Goal: Communication & Community: Answer question/provide support

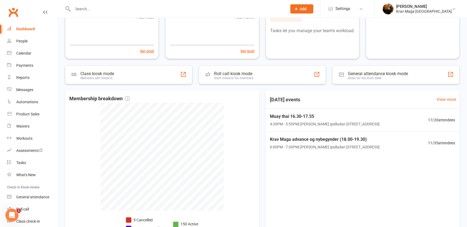
click at [28, 28] on div "Dashboard" at bounding box center [25, 29] width 19 height 4
click at [89, 11] on input "text" at bounding box center [177, 9] width 212 height 8
paste input "[PERSON_NAME]"
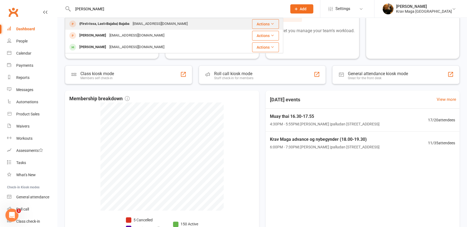
type input "[PERSON_NAME]"
click at [115, 23] on div "{First=Issa, Last=Bajaba} Bajaba" at bounding box center [104, 24] width 53 height 8
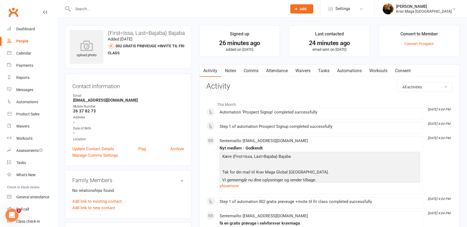
click at [250, 72] on link "Comms" at bounding box center [251, 71] width 22 height 12
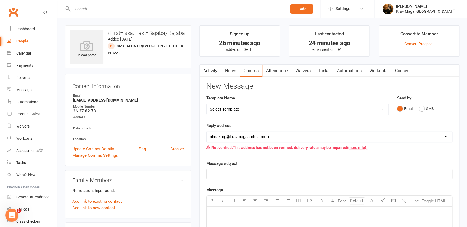
drag, startPoint x: 382, startPoint y: 110, endPoint x: 346, endPoint y: 112, distance: 36.1
click at [346, 112] on select "Select Template [SMS] aflysning træning [Email] hvordan booke jeg på holdet [Em…" at bounding box center [298, 109] width 182 height 11
click at [382, 109] on select "Select Template [SMS] aflysning træning [Email] hvordan booke jeg på holdet [Em…" at bounding box center [298, 109] width 182 height 11
select select "7"
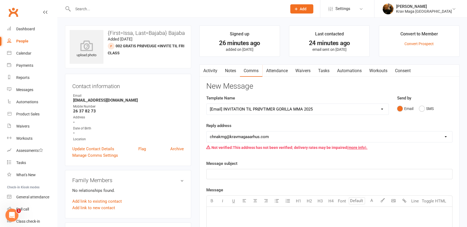
click at [207, 104] on select "Select Template [SMS] aflysning træning [Email] hvordan booke jeg på holdet [Em…" at bounding box center [298, 109] width 182 height 11
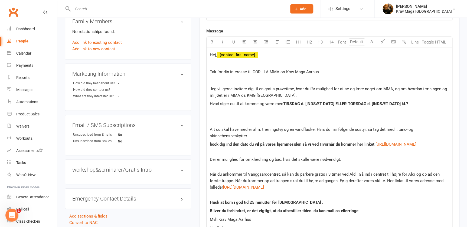
scroll to position [186, 0]
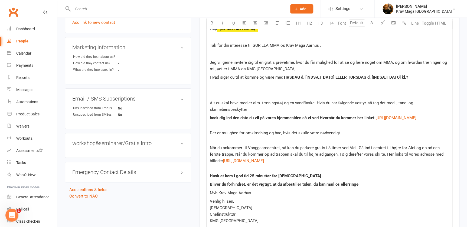
click at [321, 89] on p at bounding box center [329, 86] width 239 height 6
click at [419, 77] on p "Hvad siger du til at komme og være med TIRSDAG d. [INDSÆT DATO] ELLER TORSDAG d…" at bounding box center [329, 77] width 239 height 6
click at [409, 77] on span "d. [INDSÆT DATO] ELLER TORSDAG d. [INDSÆT DATO] kl.19.30 -21.30" at bounding box center [365, 77] width 129 height 5
click at [398, 76] on span "d. [INDSÆT DATO] ELLER TORSDAG d [DATE]] kl.19.30 -21.30" at bounding box center [357, 77] width 112 height 5
click at [398, 77] on span "d. [INDSÆT DATO] ELLER TORSDAG d 14 augus] kl.19.30 -21.30" at bounding box center [360, 77] width 118 height 5
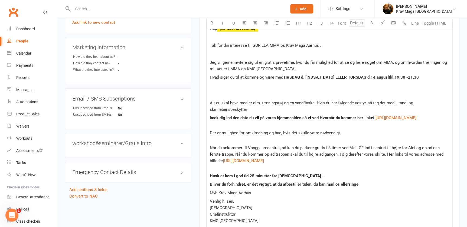
click at [399, 94] on p at bounding box center [329, 94] width 239 height 6
click at [396, 78] on span "d. [INDSÆT DATO] ELLER TORSDAG d 14 augus]tkl.19.30 -21.30" at bounding box center [360, 77] width 118 height 5
click at [396, 75] on span "d. [INDSÆT DATO] ELLER TORSDAG d 14 augustkl.19.30 -21.30" at bounding box center [359, 77] width 117 height 5
drag, startPoint x: 340, startPoint y: 76, endPoint x: 310, endPoint y: 78, distance: 31.0
click at [310, 78] on span "d. [INDSÆT DATO] ELLER TORSDAG d [DATE]19.30 -21.30" at bounding box center [354, 77] width 106 height 5
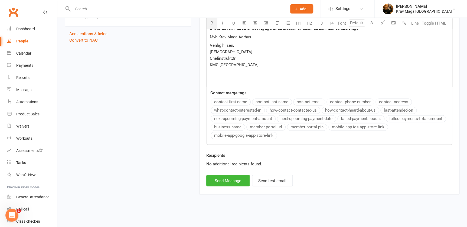
scroll to position [350, 0]
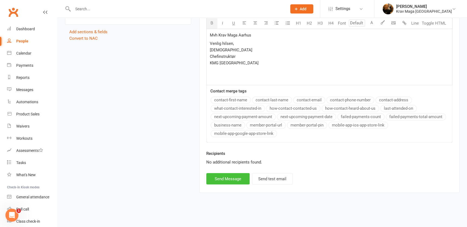
click at [229, 178] on button "Send Message" at bounding box center [227, 178] width 43 height 11
select select
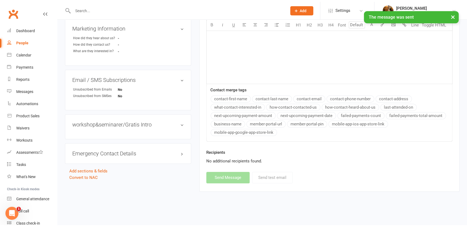
scroll to position [203, 0]
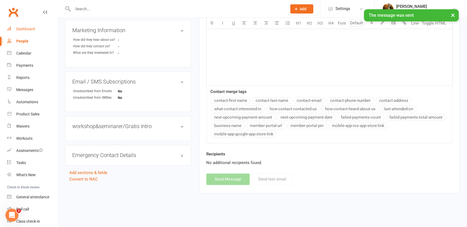
click at [29, 30] on div "Dashboard" at bounding box center [25, 29] width 19 height 4
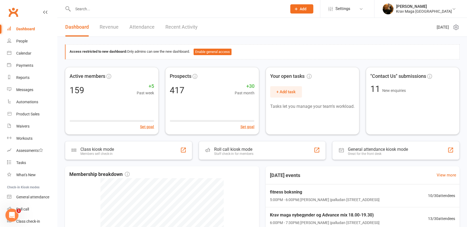
click at [24, 31] on div "Dashboard" at bounding box center [25, 29] width 19 height 4
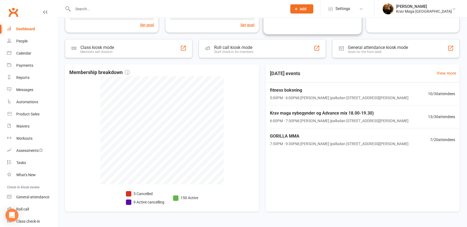
scroll to position [106, 0]
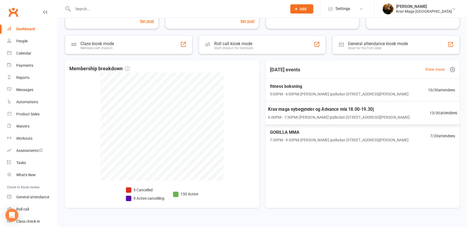
click at [322, 110] on span "Krav maga nybegynder og Advance mix 18.00-19.30)" at bounding box center [338, 109] width 141 height 7
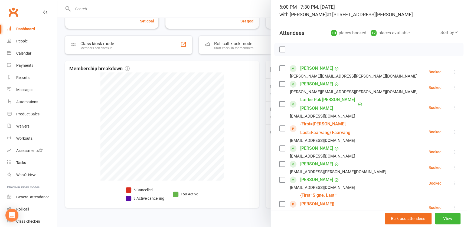
scroll to position [0, 0]
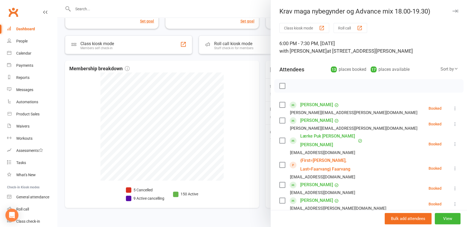
click at [65, 32] on div at bounding box center [262, 113] width 410 height 227
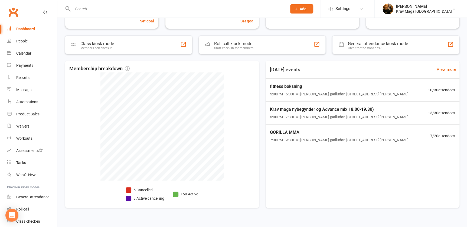
drag, startPoint x: 352, startPoint y: 150, endPoint x: 91, endPoint y: 6, distance: 298.0
click at [91, 6] on input "text" at bounding box center [177, 9] width 212 height 8
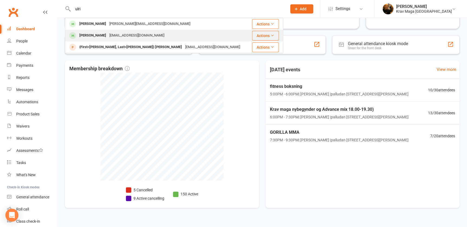
type input "ulri"
click at [93, 35] on div "Ulrik Szkobel" at bounding box center [93, 36] width 30 height 8
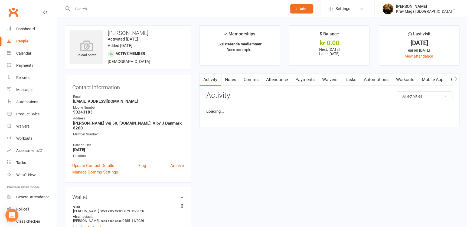
click at [433, 80] on link "Mobile App" at bounding box center [432, 80] width 29 height 12
click at [217, 109] on div "Mobile app access enabled?" at bounding box center [329, 107] width 246 height 6
click at [215, 106] on div at bounding box center [213, 107] width 9 height 4
click at [209, 106] on input "checkbox" at bounding box center [209, 106] width 0 height 0
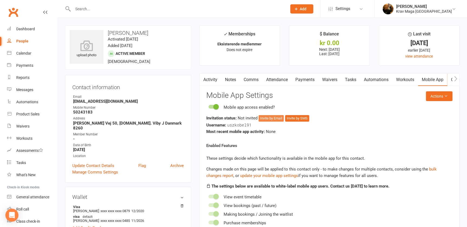
drag, startPoint x: 271, startPoint y: 117, endPoint x: 295, endPoint y: 131, distance: 28.0
click at [295, 131] on div "Invitation status: Not invited Invite by Email Invite by SMS Username: uszkobel…" at bounding box center [329, 125] width 246 height 20
click at [301, 117] on button "Invite by SMS" at bounding box center [297, 118] width 24 height 6
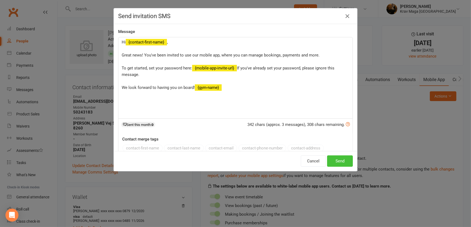
click at [340, 158] on button "Send" at bounding box center [340, 161] width 26 height 11
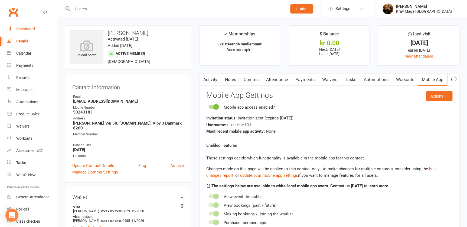
click at [24, 27] on div "Dashboard" at bounding box center [25, 29] width 19 height 4
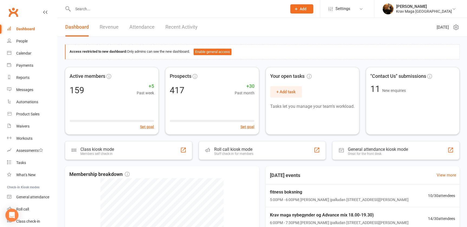
click at [29, 30] on div "Dashboard" at bounding box center [25, 29] width 19 height 4
click at [22, 28] on div "Dashboard" at bounding box center [25, 29] width 19 height 4
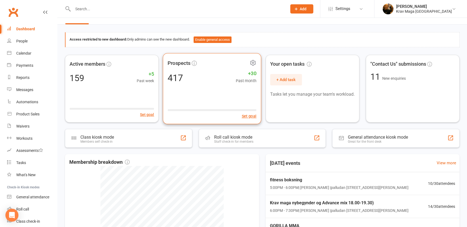
scroll to position [115, 0]
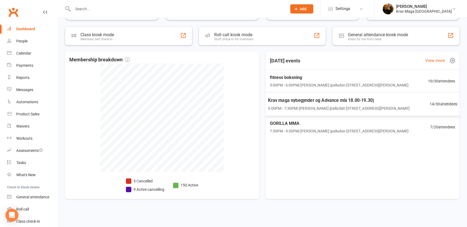
click at [310, 101] on span "Krav maga nybegynder og Advance mix 18.00-19.30)" at bounding box center [338, 100] width 141 height 7
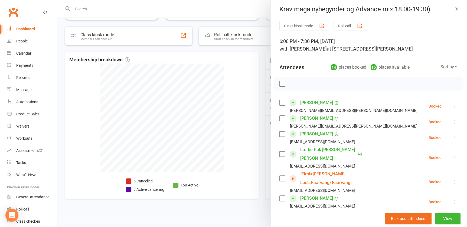
scroll to position [0, 0]
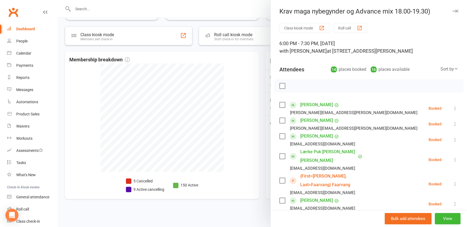
click at [22, 29] on div "Dashboard" at bounding box center [25, 29] width 19 height 4
click at [91, 76] on div at bounding box center [262, 113] width 410 height 227
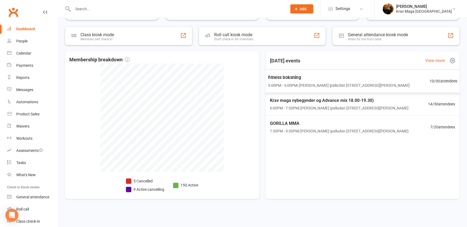
click at [286, 85] on span "5:00PM - 6:00PM | christian namrok | palludan mullers vej 24 ,1,sal, 8200 N" at bounding box center [338, 85] width 141 height 6
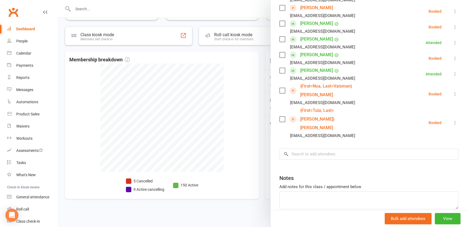
scroll to position [170, 0]
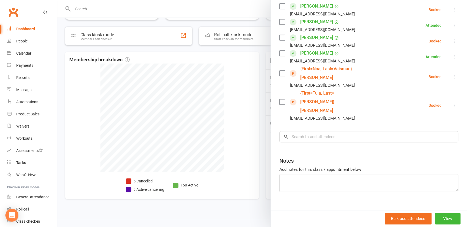
click at [25, 30] on div "Dashboard" at bounding box center [25, 29] width 19 height 4
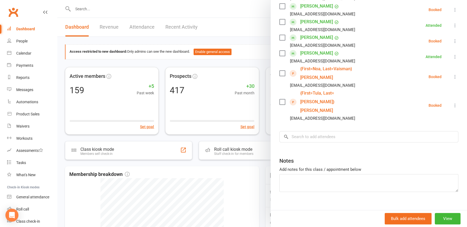
click at [61, 37] on div at bounding box center [262, 113] width 410 height 227
